Goal: Task Accomplishment & Management: Use online tool/utility

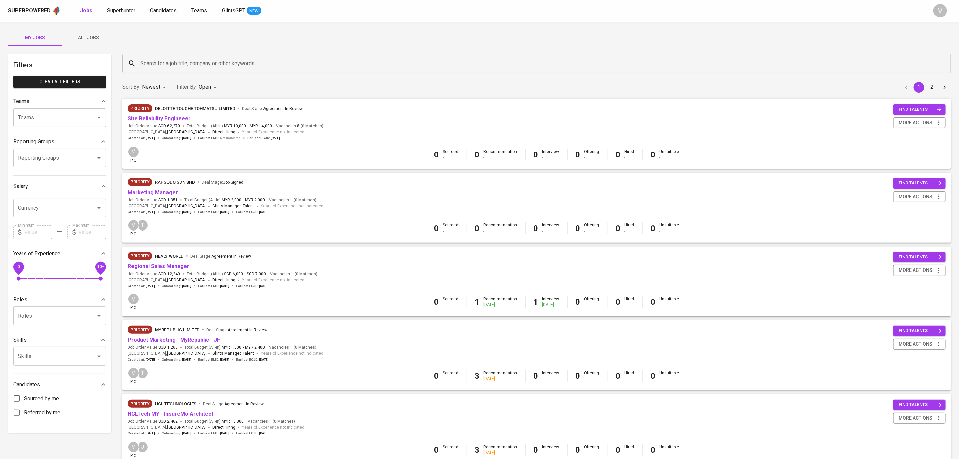
click at [253, 154] on div "0 Sourced - 0 Recommendation - 0 Interview - 0 Offering - 0 Hired - 0 Unsuitabl…" at bounding box center [557, 154] width 778 height 11
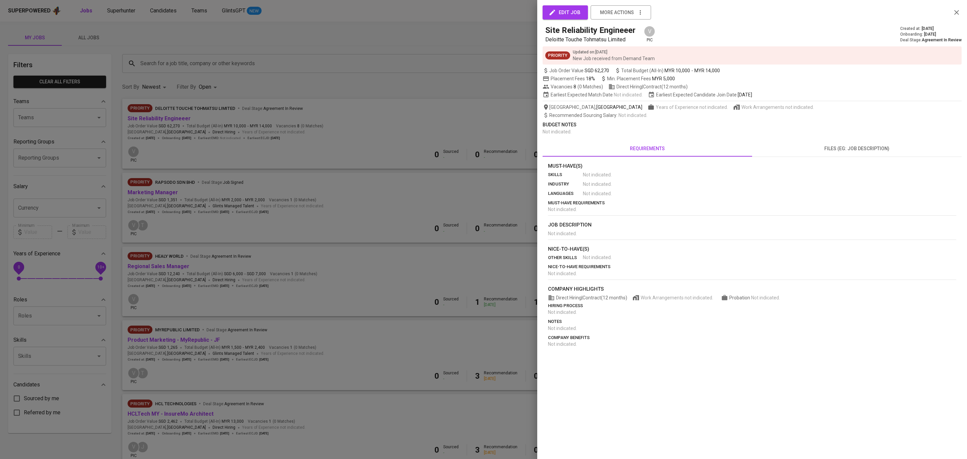
click at [818, 146] on span "files (eg: job description)" at bounding box center [856, 148] width 201 height 8
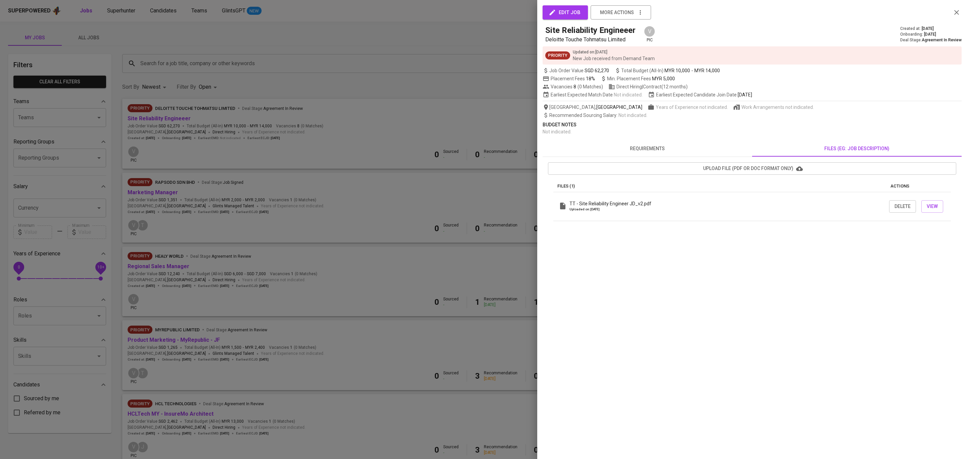
click at [631, 151] on span "requirements" at bounding box center [647, 148] width 201 height 8
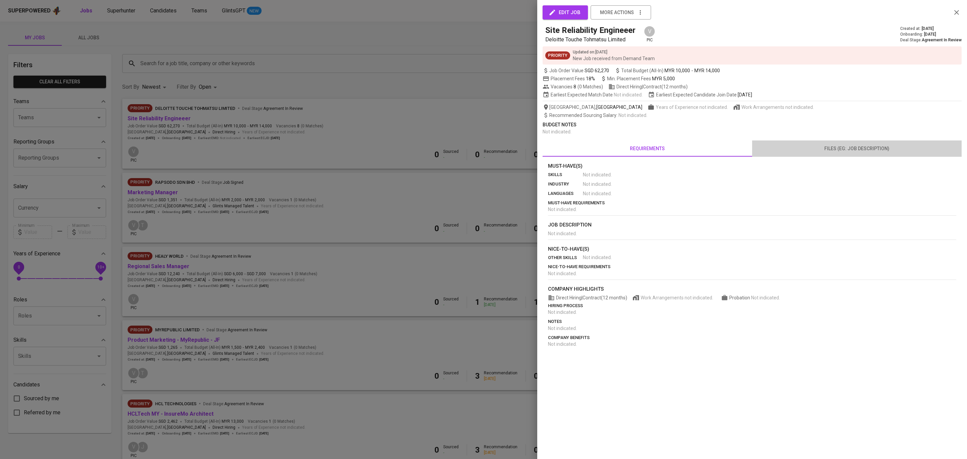
click at [816, 153] on button "files (eg: job description)" at bounding box center [857, 148] width 210 height 16
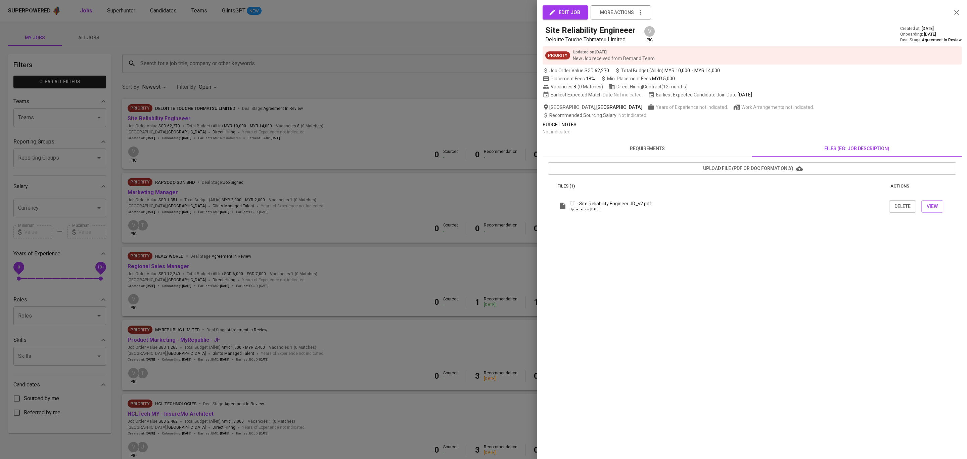
click at [314, 263] on div at bounding box center [483, 229] width 967 height 459
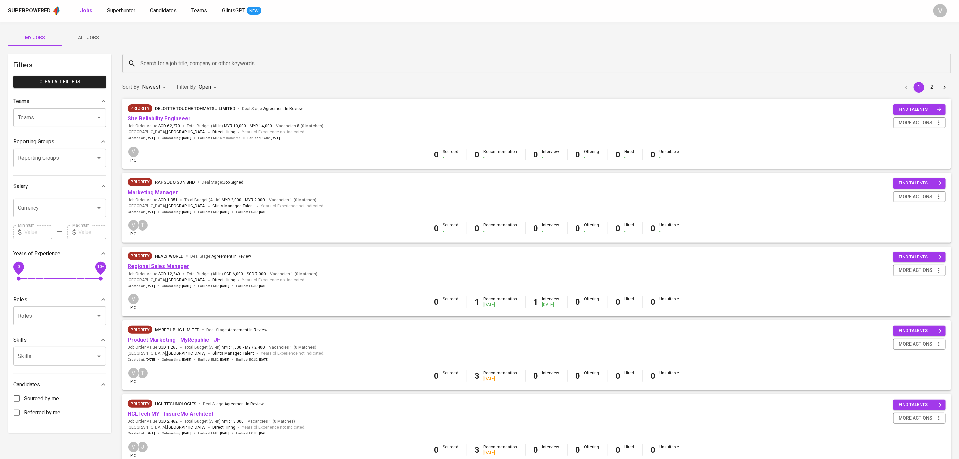
click at [156, 265] on link "Regional Sales Manager" at bounding box center [159, 266] width 62 height 6
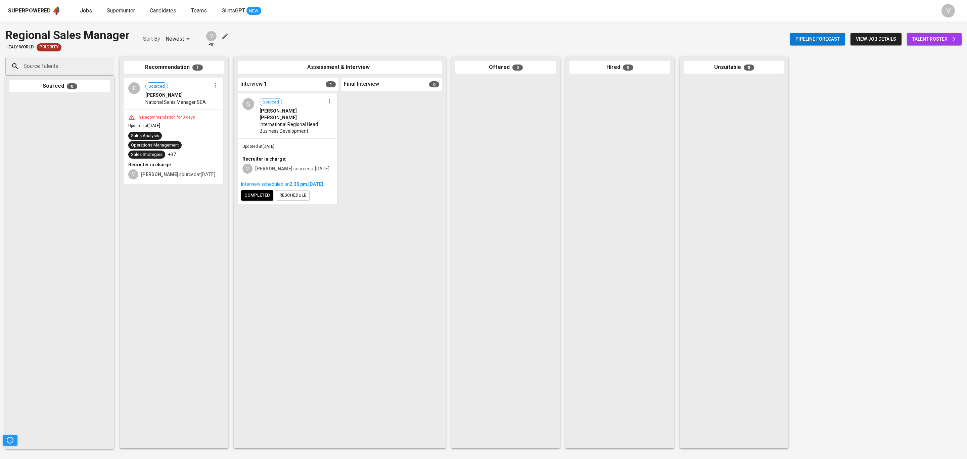
click at [187, 107] on div "E Sourced [PERSON_NAME] National Sales Manager SEA" at bounding box center [173, 93] width 98 height 31
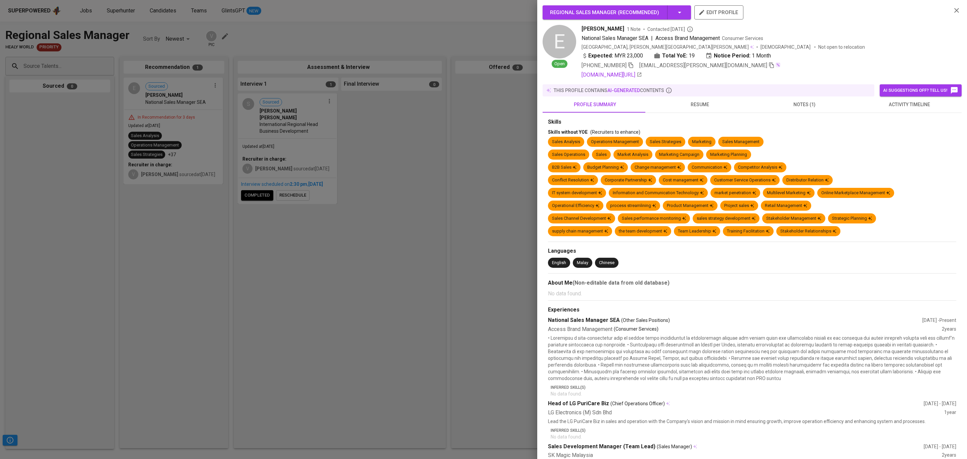
click at [711, 109] on button "resume" at bounding box center [699, 104] width 105 height 16
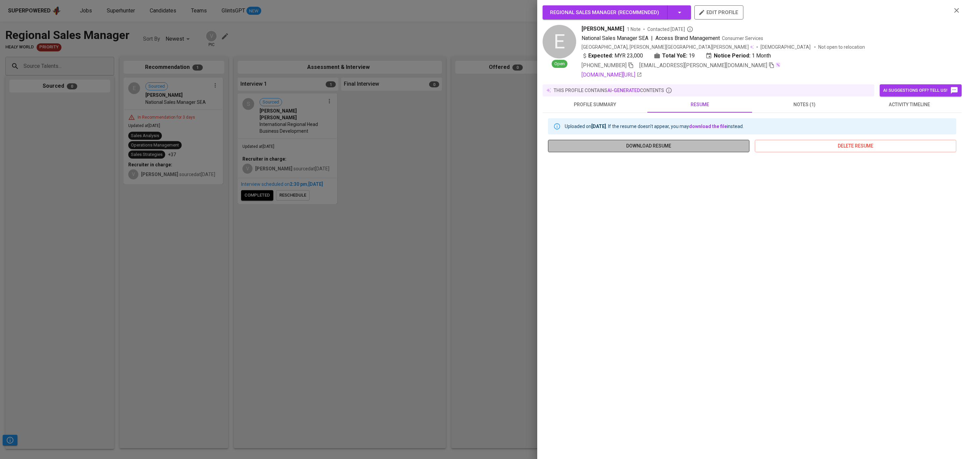
click at [686, 144] on span "download resume" at bounding box center [648, 146] width 191 height 8
